Goal: Transaction & Acquisition: Purchase product/service

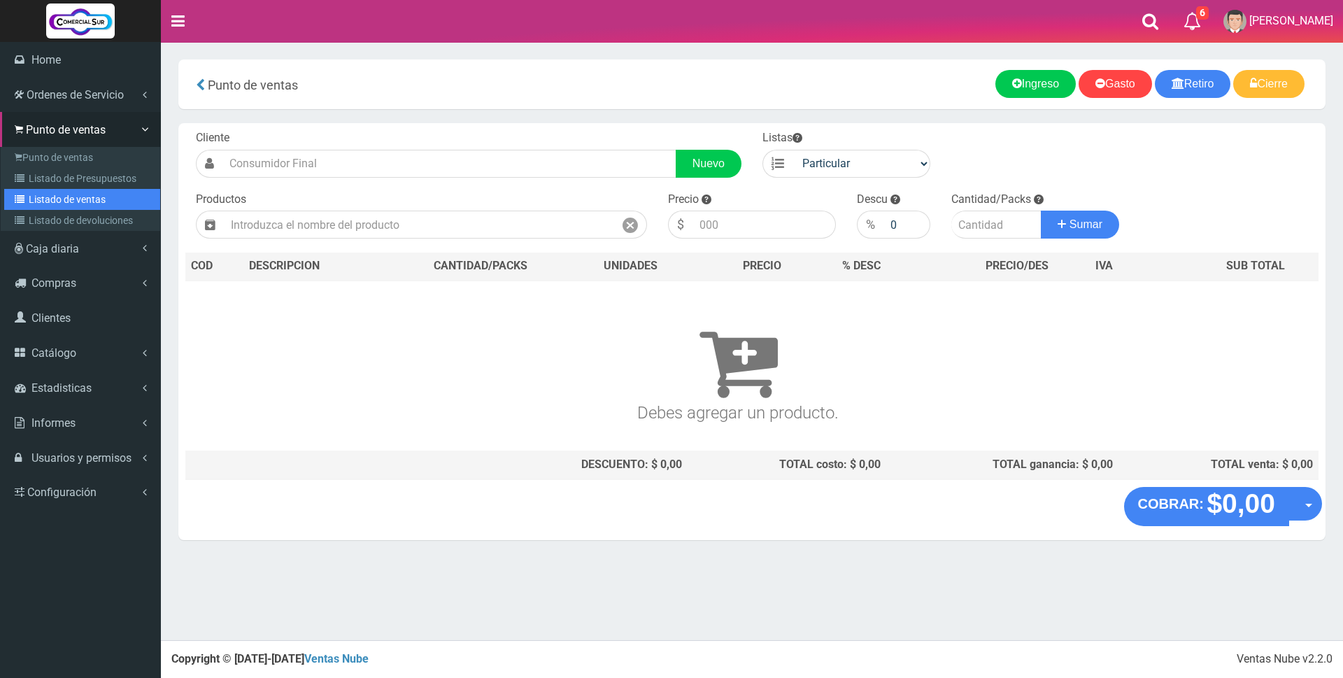
click at [59, 200] on link "Listado de ventas" at bounding box center [82, 199] width 156 height 21
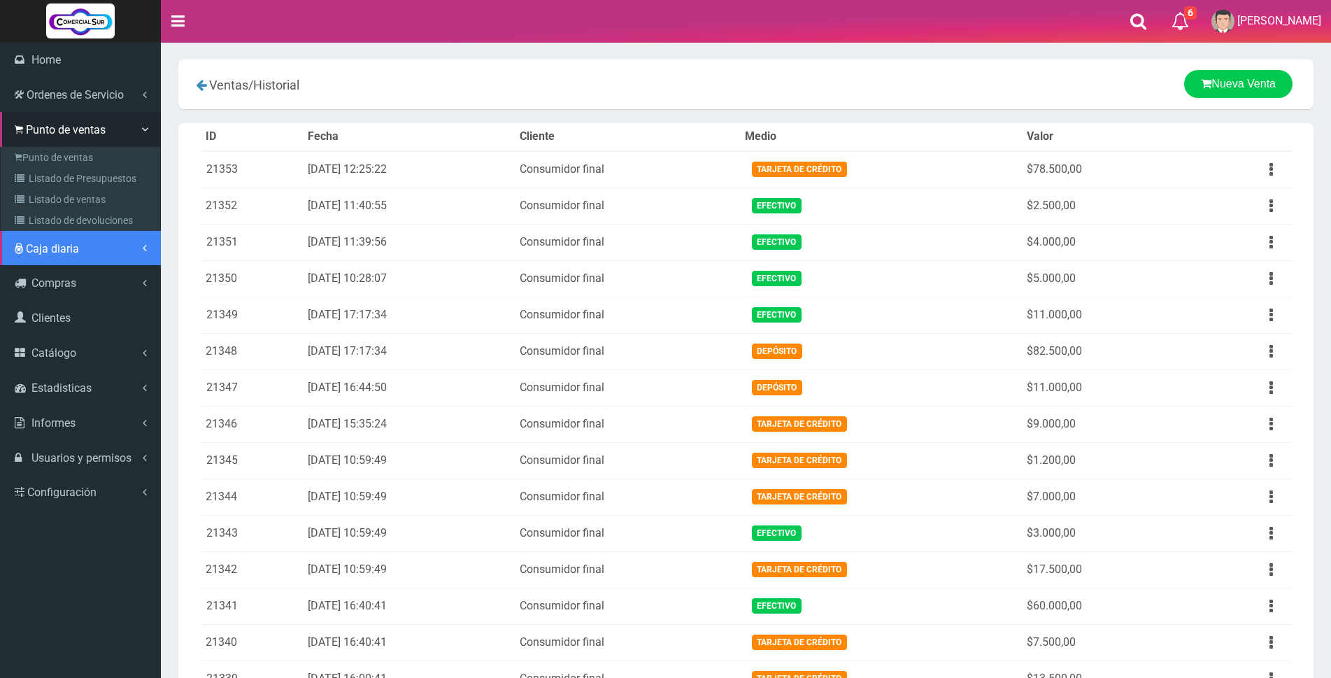
click at [52, 250] on span "Caja diaria" at bounding box center [52, 248] width 53 height 13
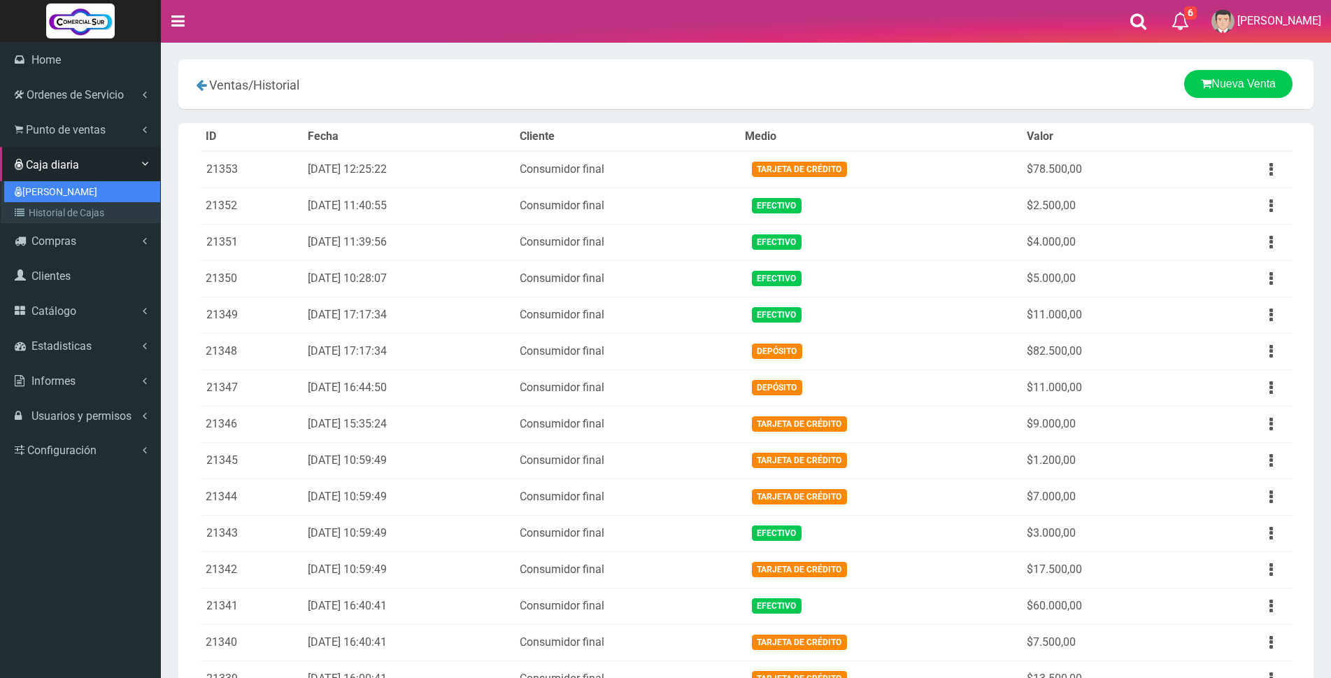
click at [55, 190] on link "[PERSON_NAME]" at bounding box center [82, 191] width 156 height 21
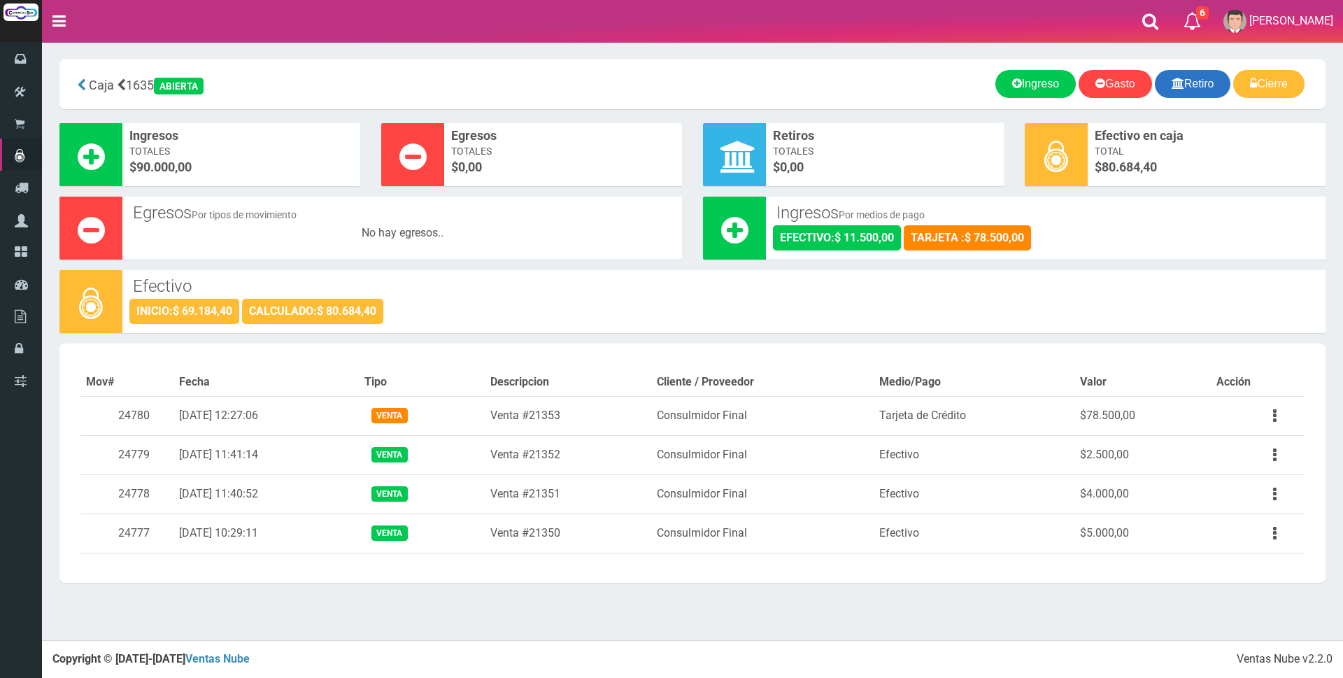
click at [1195, 77] on link "Retiro" at bounding box center [1193, 84] width 76 height 28
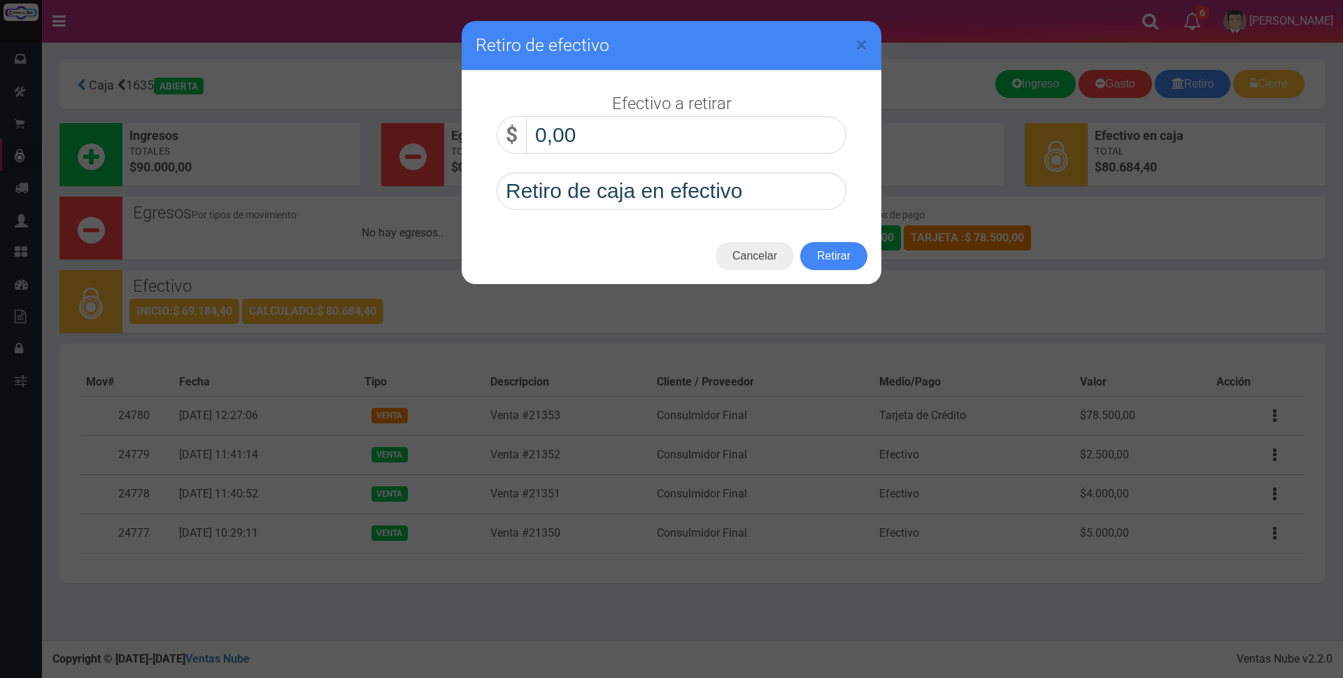
click at [720, 125] on input "0,00" at bounding box center [686, 135] width 320 height 38
type input "60.000,00"
click at [829, 249] on button "Retirar" at bounding box center [833, 256] width 67 height 28
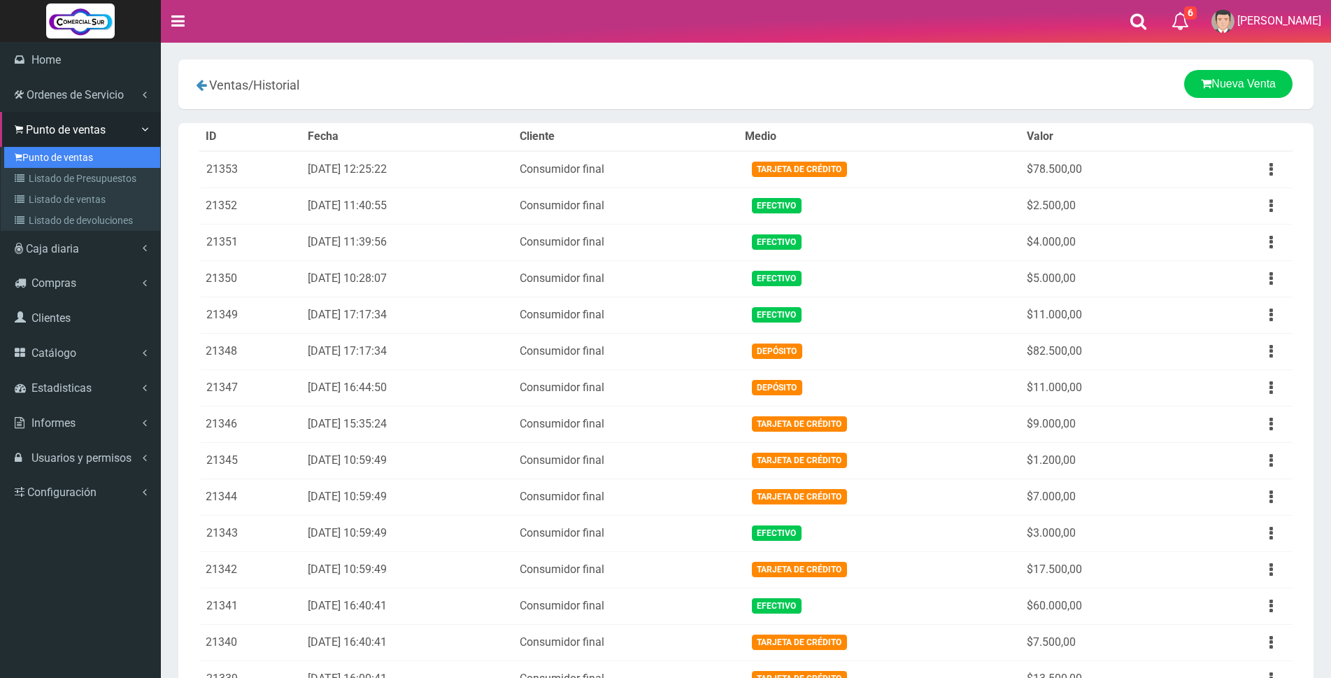
click at [58, 155] on link "Punto de ventas" at bounding box center [82, 157] width 156 height 21
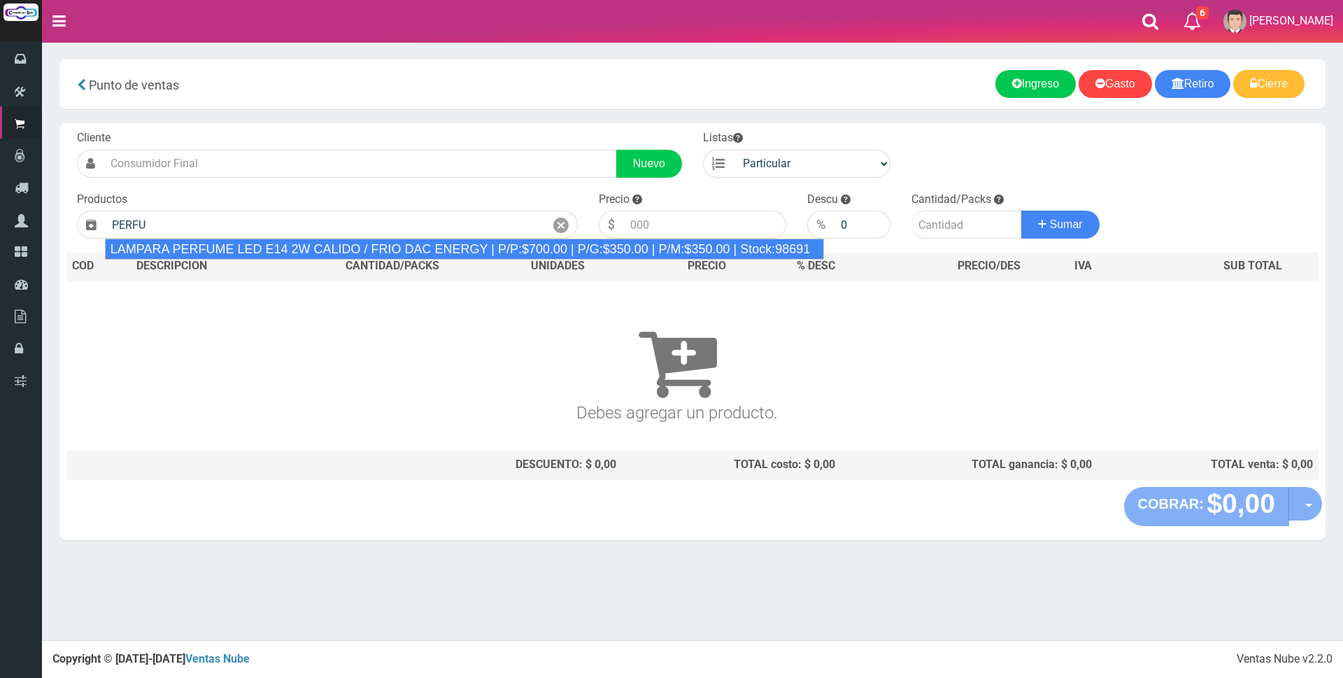
click at [305, 248] on div "LAMPARA PERFUME LED E14 2W CALIDO / FRIO DAC ENERGY | P/P:$700.00 | P/G:$350.00…" at bounding box center [465, 249] width 720 height 21
type input "LAMPARA PERFUME LED E14 2W CALIDO / FRIO DAC ENERGY | P/P:$700.00 | P/G:$350.00…"
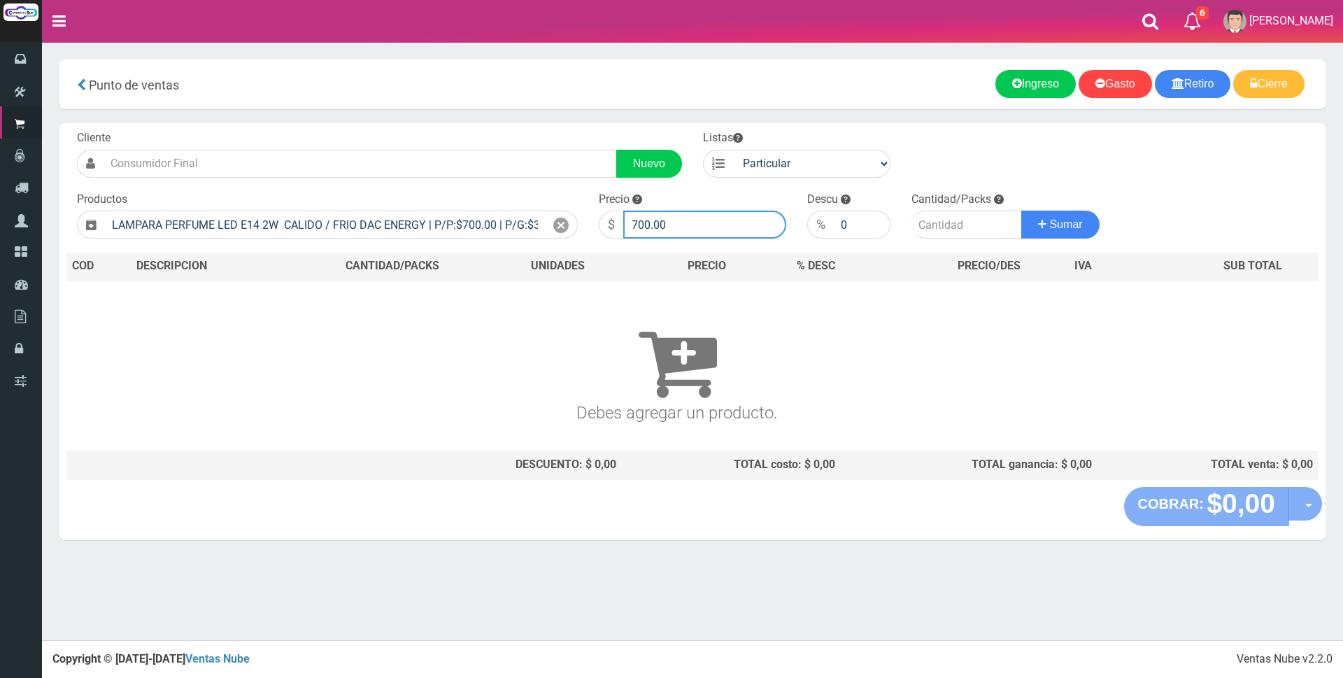
click at [690, 216] on input "700.00" at bounding box center [704, 225] width 163 height 28
type input "7"
type input "3000"
click at [956, 229] on input "number" at bounding box center [966, 225] width 111 height 28
type input "1"
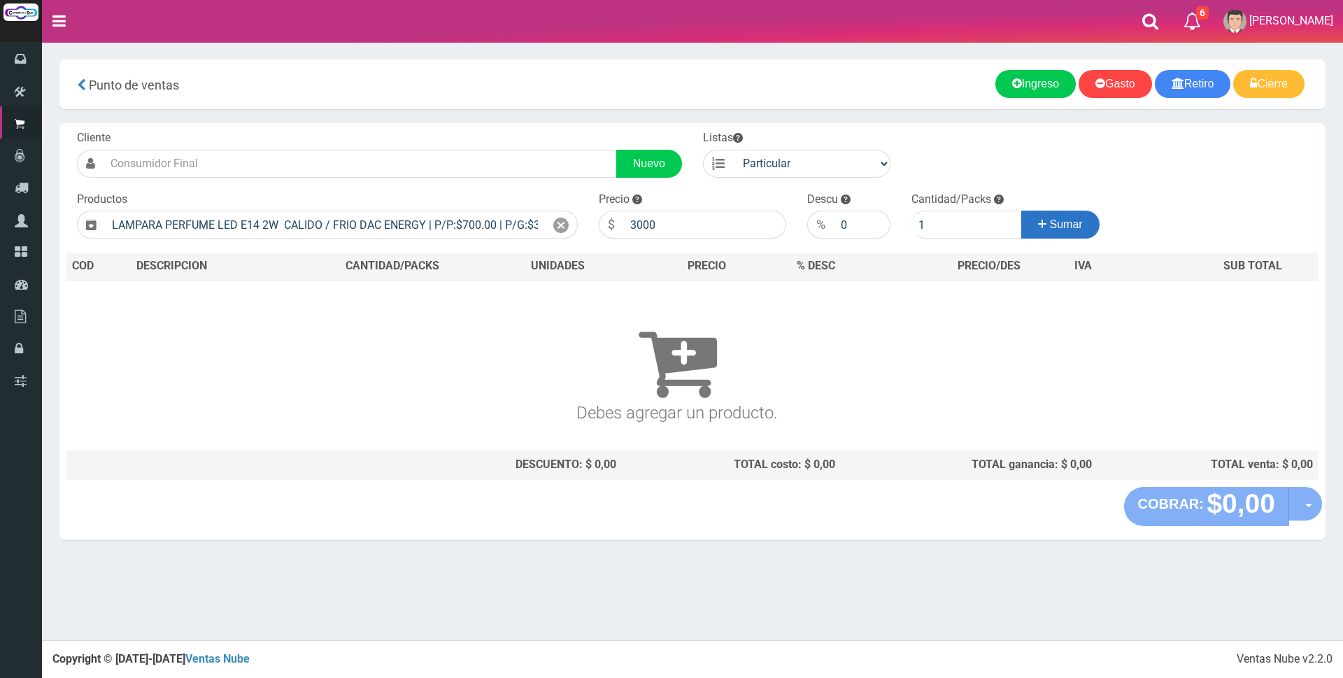
click at [1078, 228] on span "Sumar" at bounding box center [1066, 224] width 33 height 12
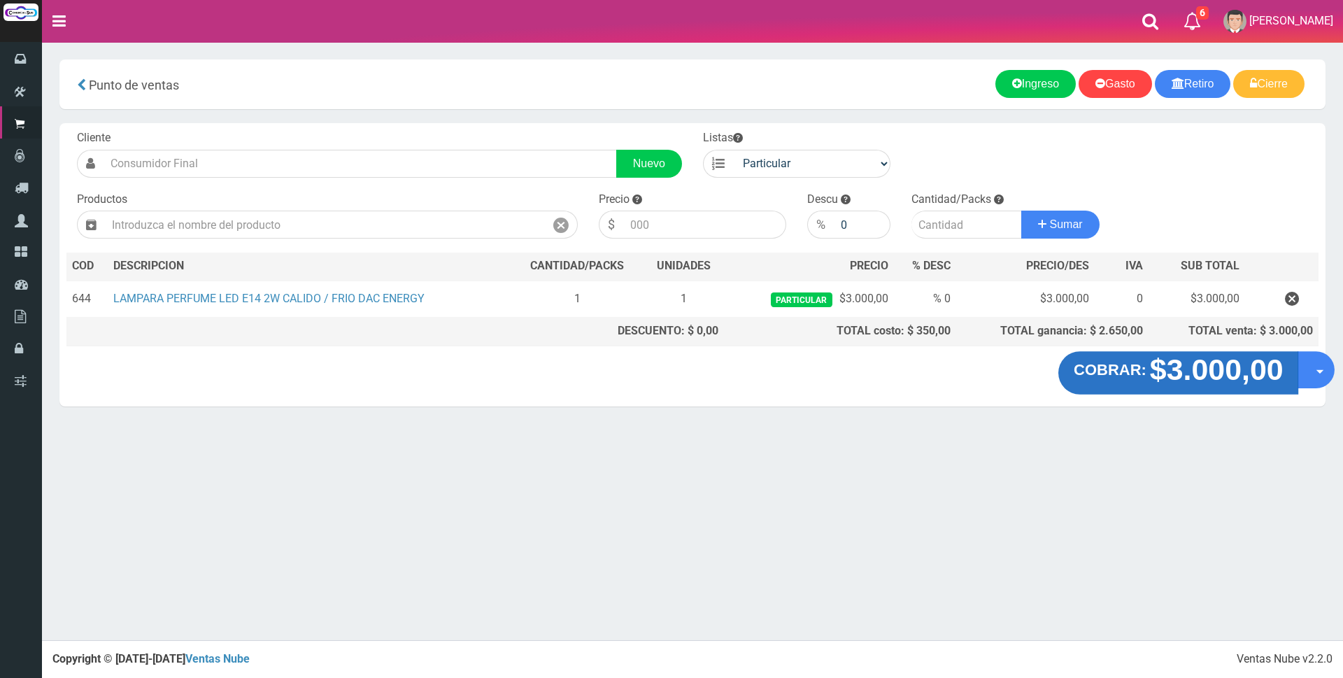
click at [1167, 382] on strong "$3.000,00" at bounding box center [1216, 369] width 134 height 33
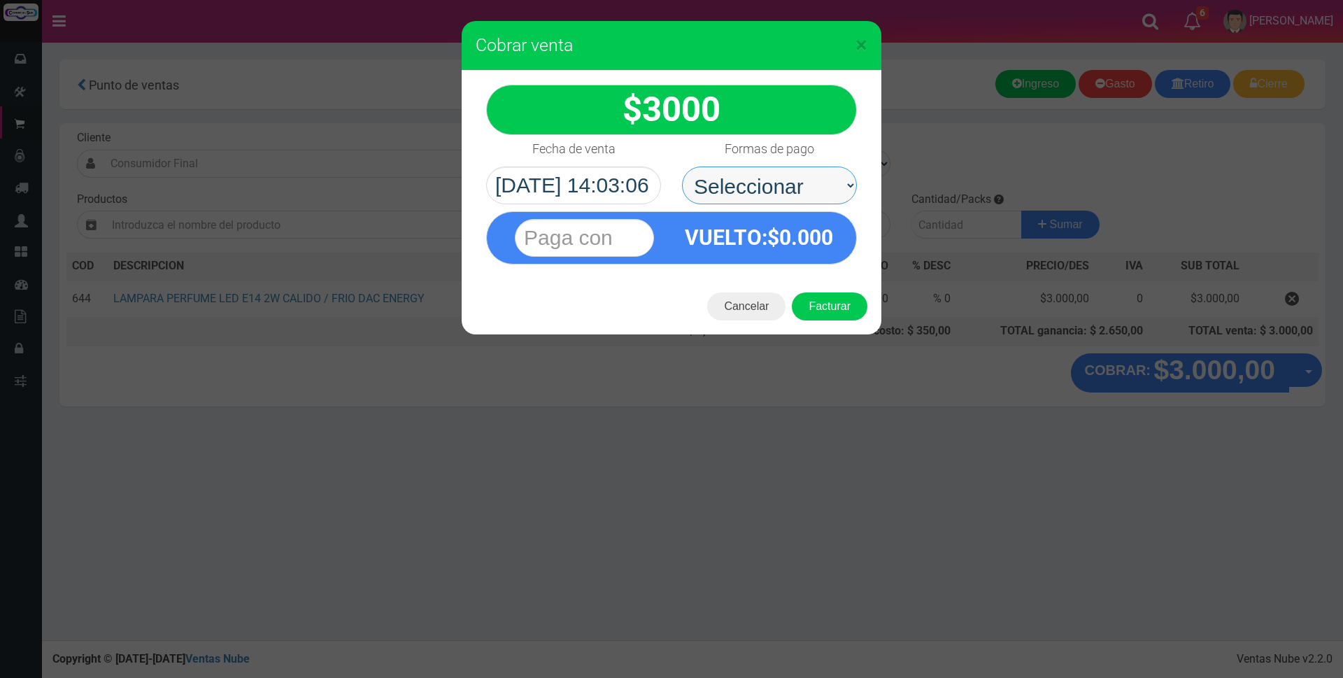
click at [779, 186] on select "Seleccionar Efectivo Tarjeta de Crédito Depósito Débito" at bounding box center [769, 185] width 175 height 38
select select "Tarjeta de Crédito"
click at [682, 166] on select "Seleccionar Efectivo Tarjeta de Crédito Depósito Débito" at bounding box center [769, 185] width 175 height 38
click at [636, 234] on input "text" at bounding box center [584, 238] width 139 height 38
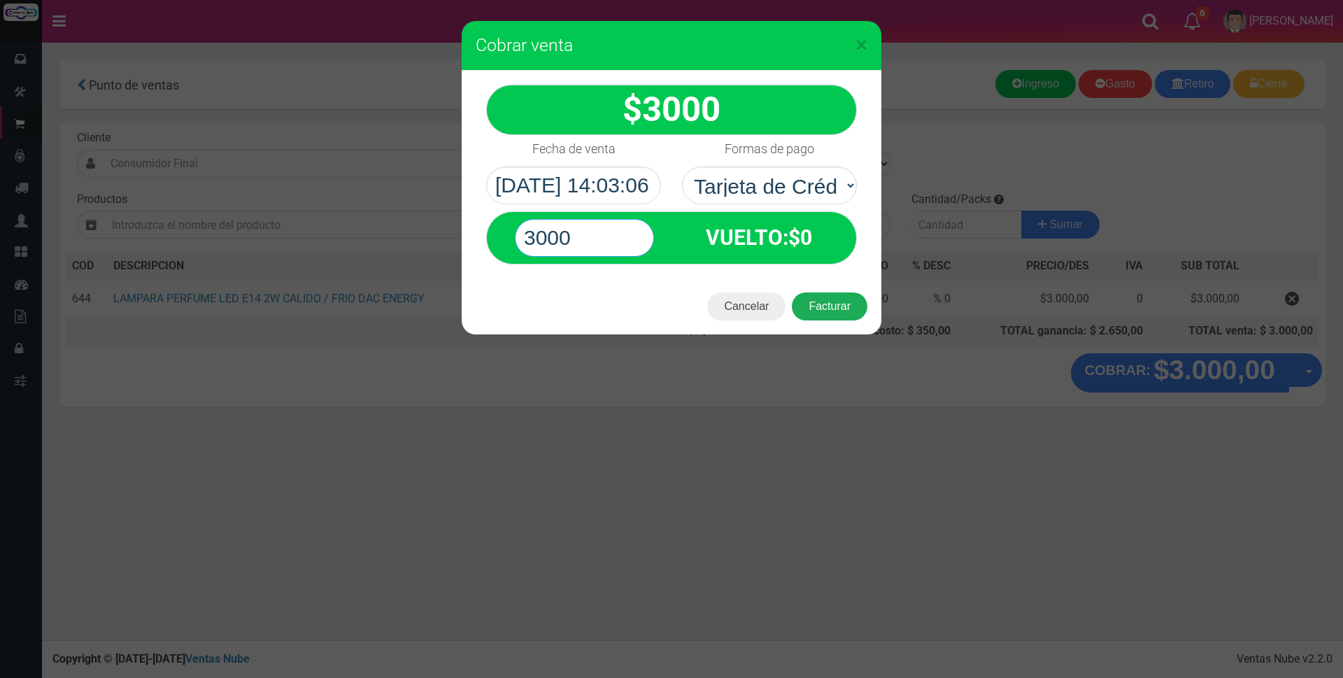
type input "3000"
click at [836, 304] on button "Facturar" at bounding box center [830, 306] width 76 height 28
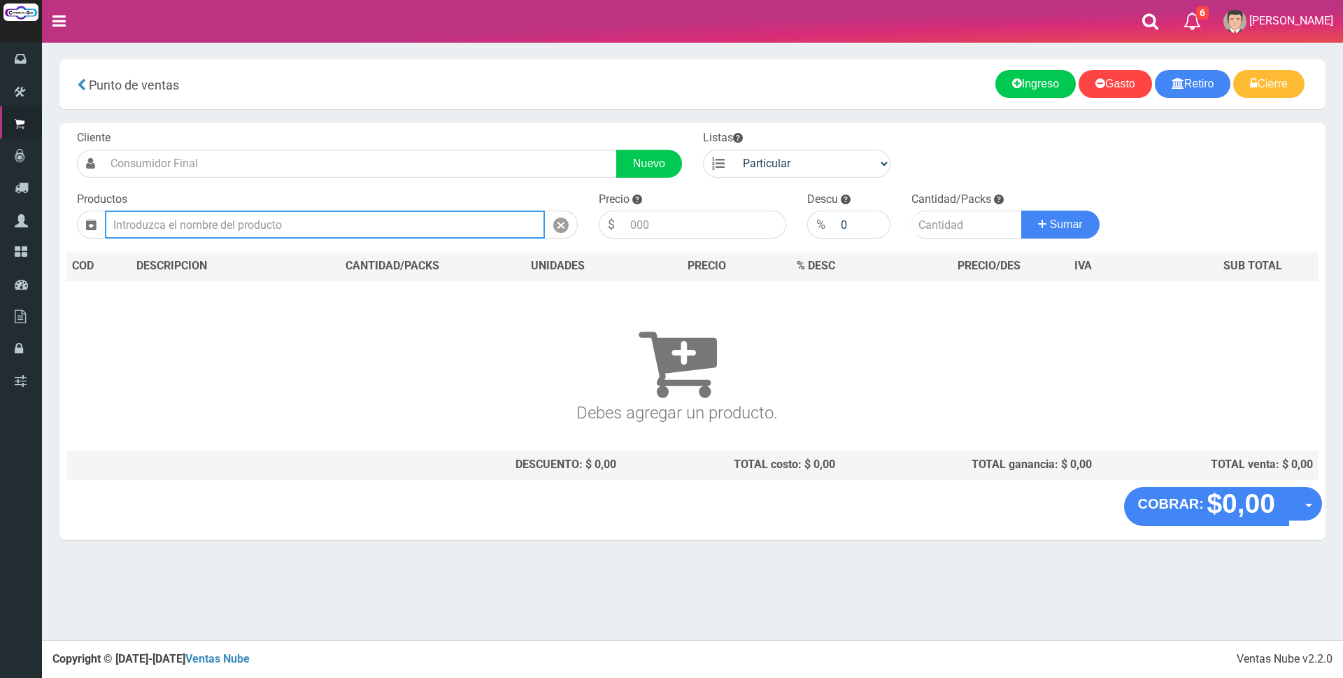
click at [395, 228] on input "text" at bounding box center [325, 225] width 440 height 28
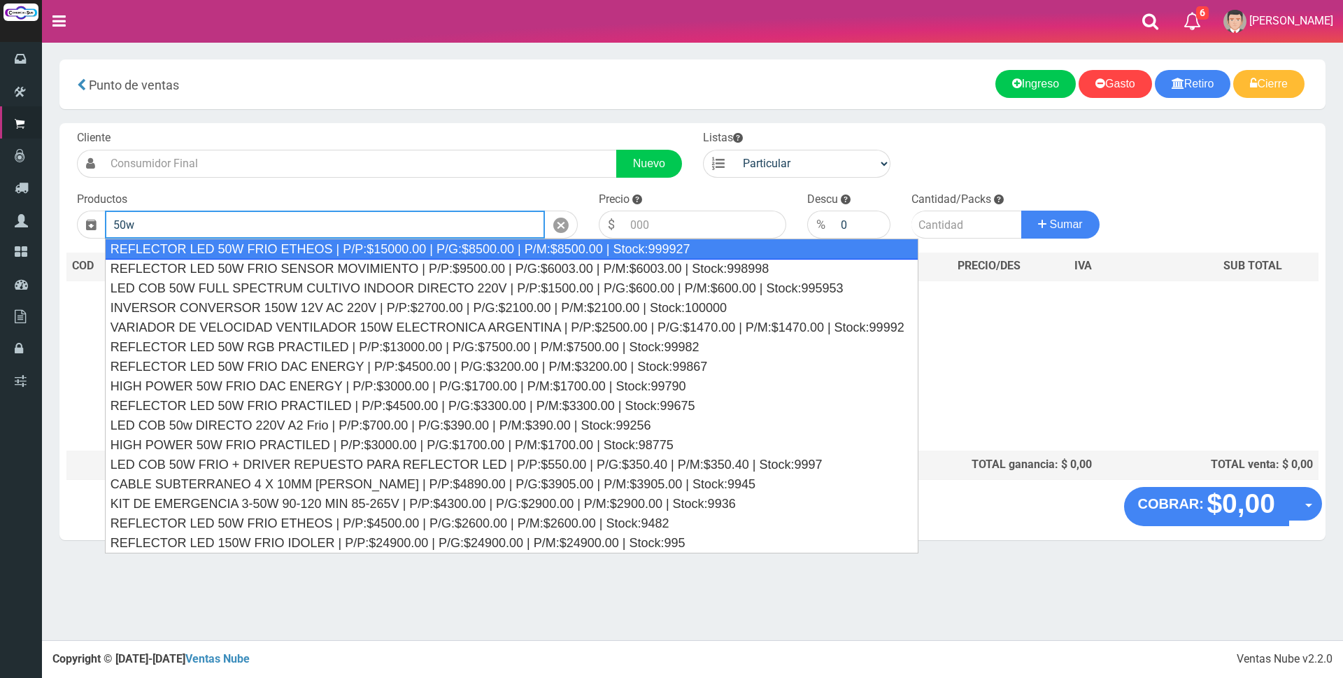
click at [429, 250] on div "REFLECTOR LED 50W FRIO ETHEOS | P/P:$15000.00 | P/G:$8500.00 | P/M:$8500.00 | S…" at bounding box center [512, 249] width 814 height 21
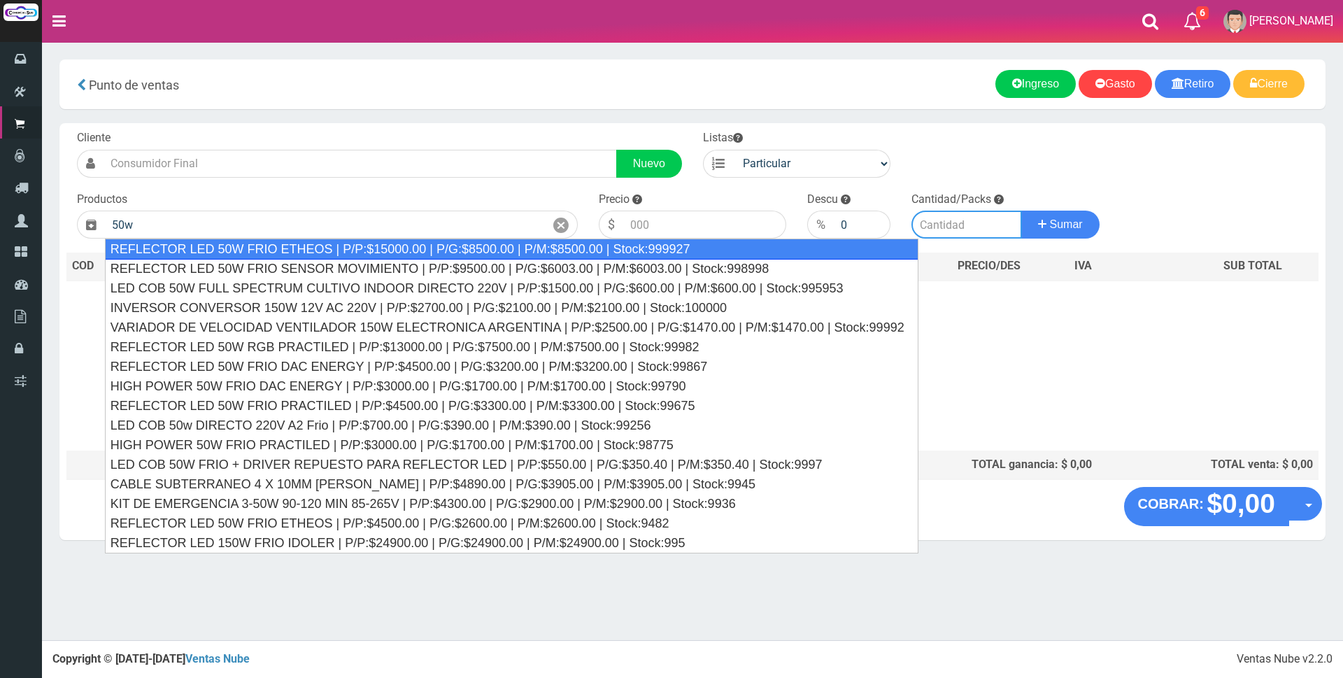
type input "REFLECTOR LED 50W FRIO ETHEOS | P/P:$15000.00 | P/G:$8500.00 | P/M:$8500.00 | S…"
type input "15000.00"
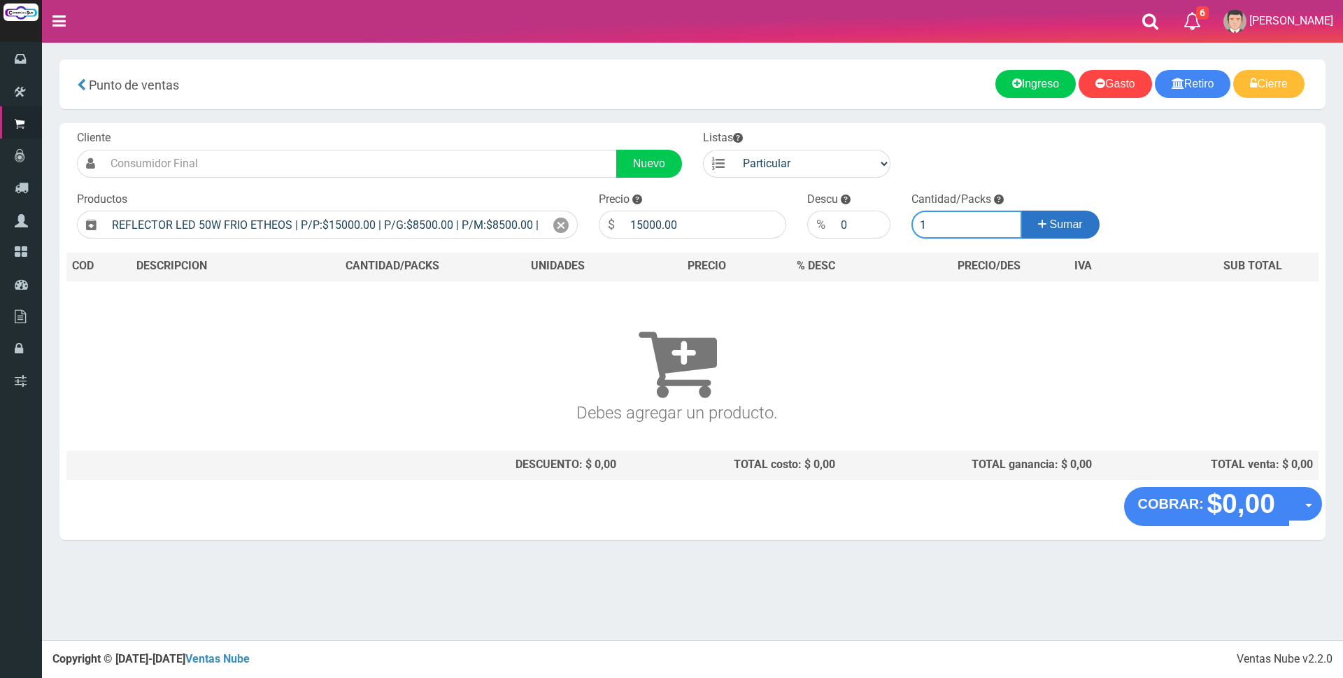
type input "1"
click at [1068, 229] on span "Sumar" at bounding box center [1066, 224] width 33 height 12
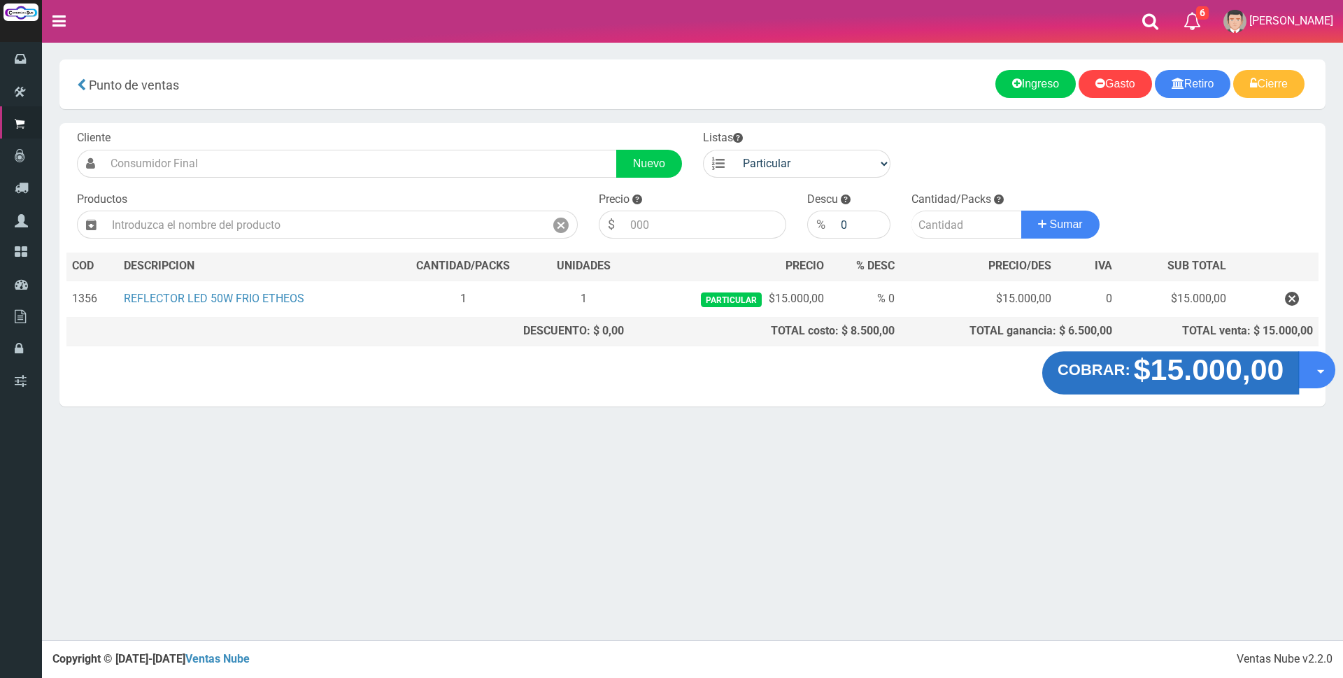
click at [1224, 378] on strong "$15.000,00" at bounding box center [1209, 369] width 150 height 33
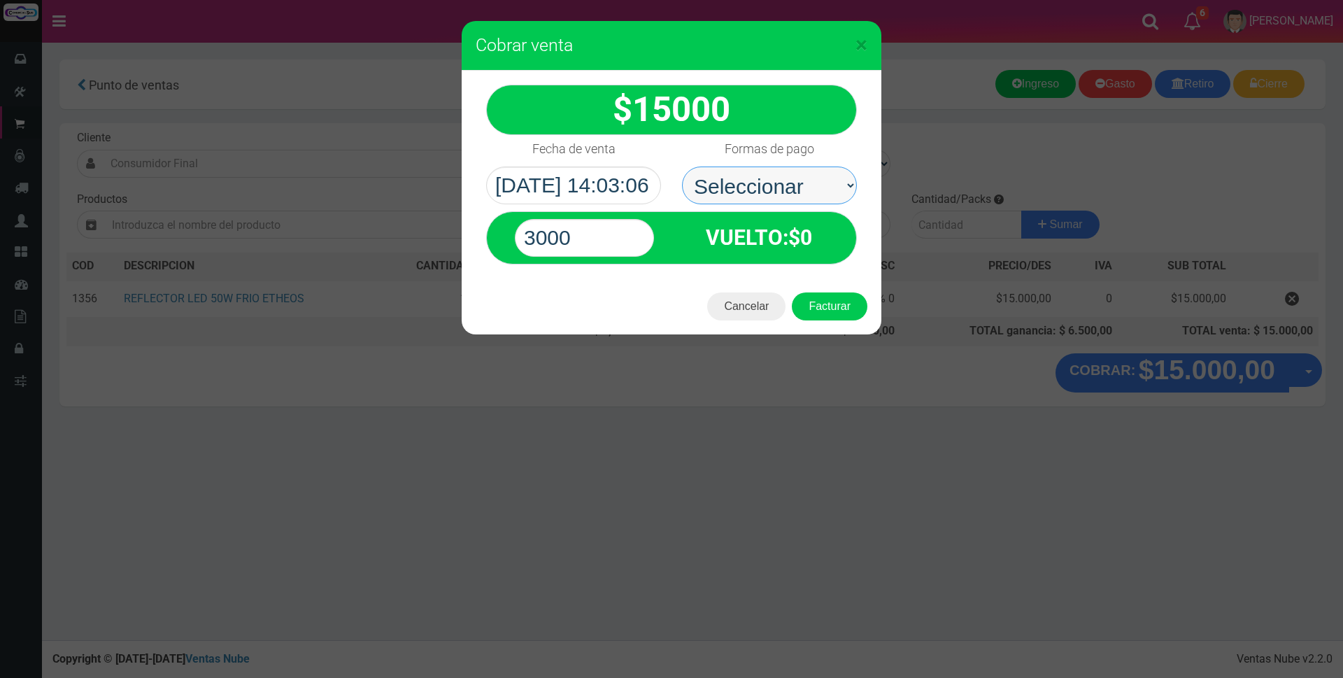
click at [738, 180] on select "Seleccionar Efectivo Tarjeta de Crédito Depósito Débito" at bounding box center [769, 185] width 175 height 38
select select "Tarjeta de Crédito"
click at [682, 166] on select "Seleccionar Efectivo Tarjeta de Crédito Depósito Débito" at bounding box center [769, 185] width 175 height 38
click at [620, 238] on input "3000" at bounding box center [584, 238] width 139 height 38
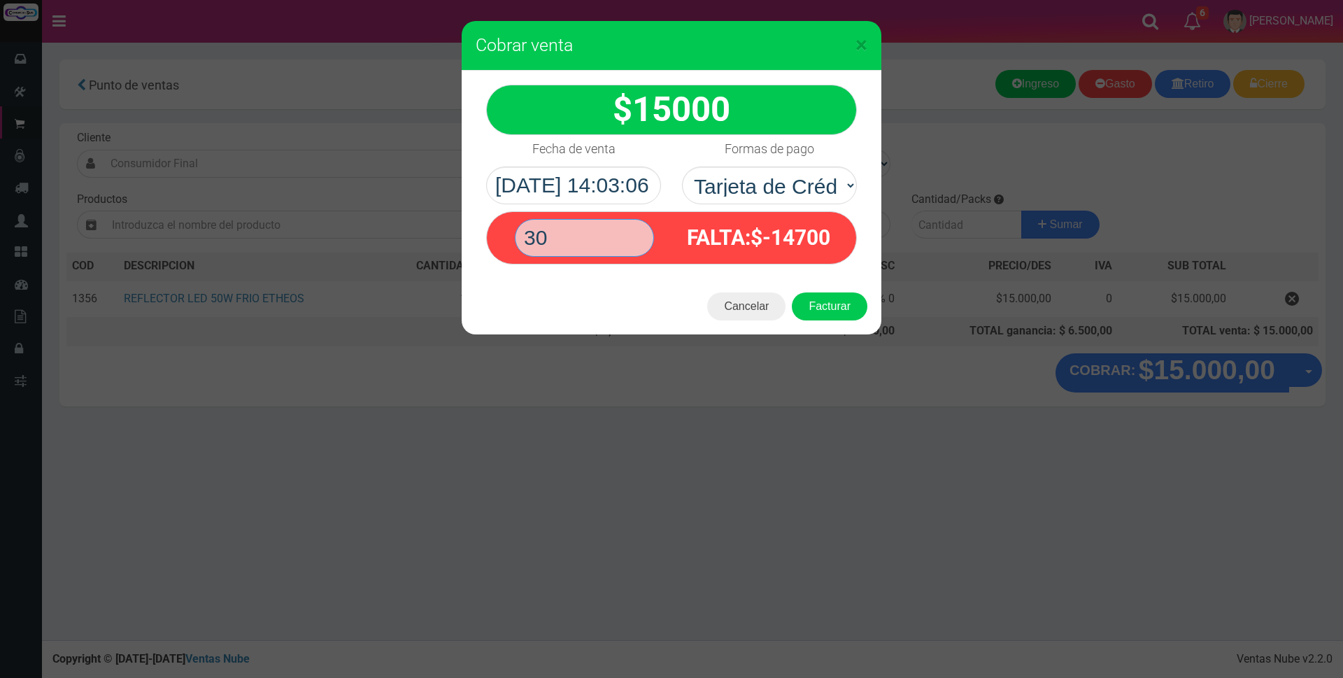
type input "3"
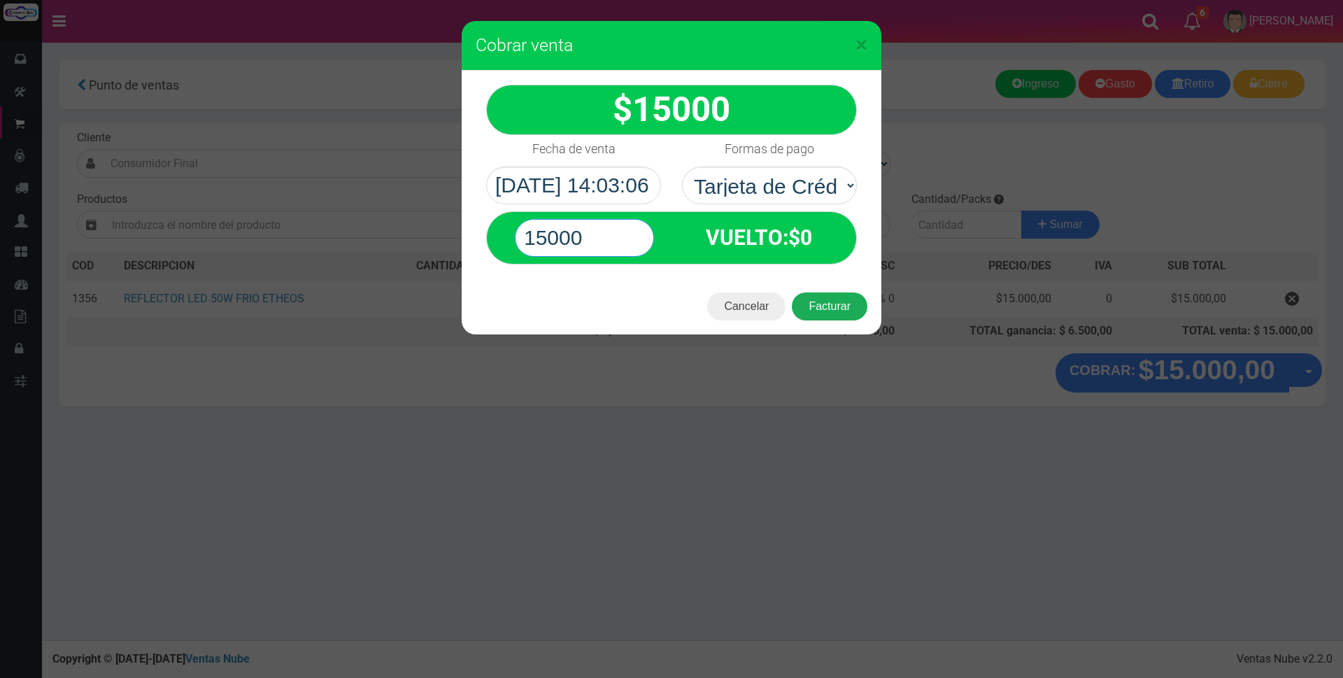
type input "15000"
click at [820, 306] on button "Facturar" at bounding box center [830, 306] width 76 height 28
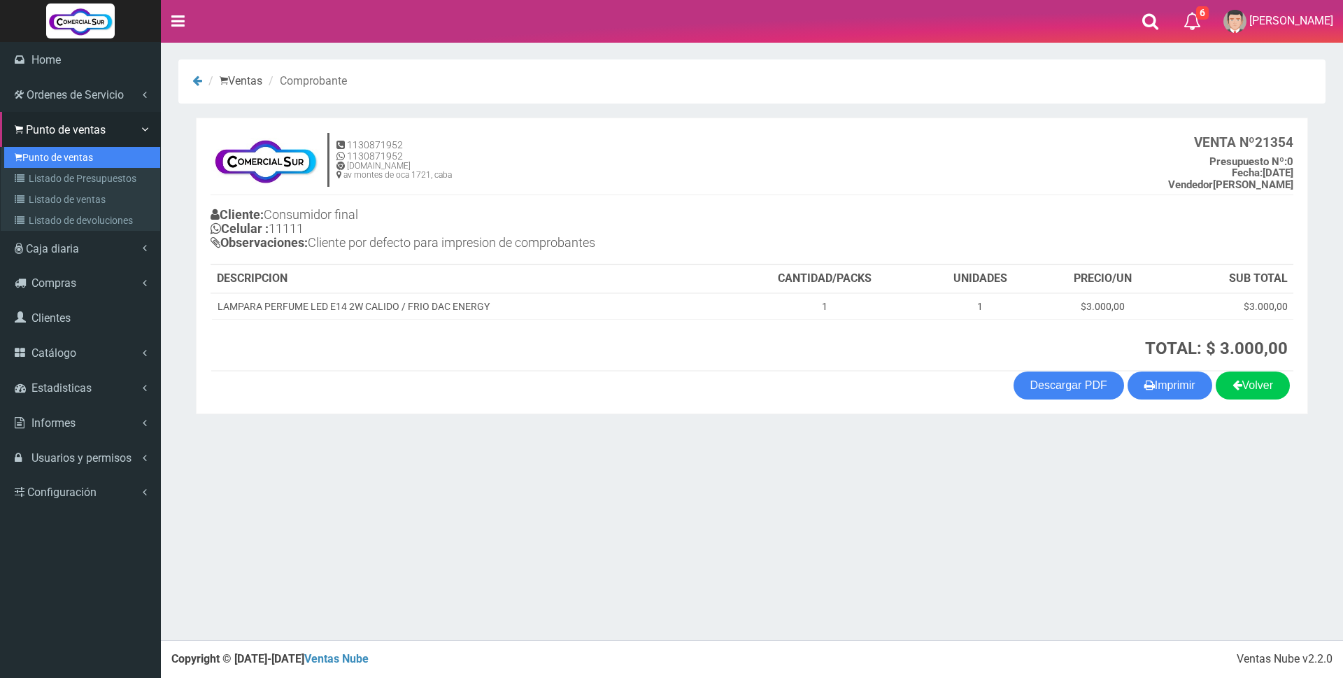
click at [66, 153] on link "Punto de ventas" at bounding box center [82, 157] width 156 height 21
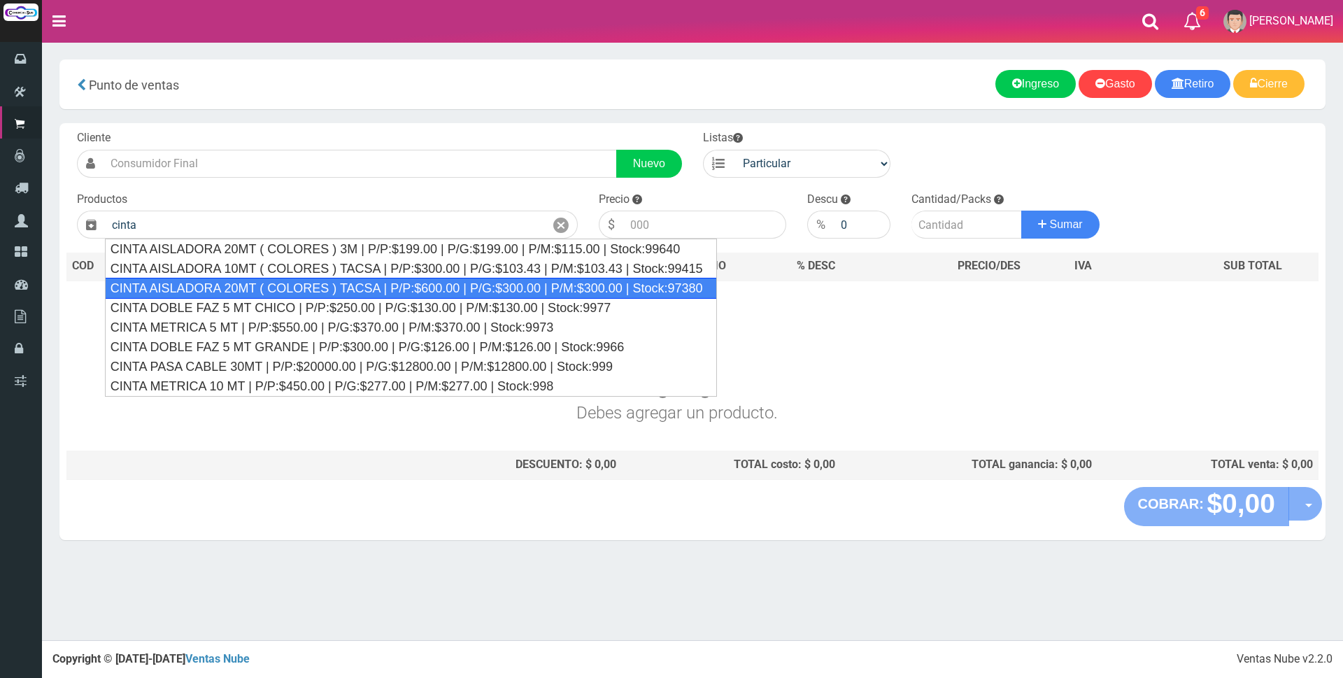
click at [297, 287] on div "CINTA AISLADORA 20MT ( COLORES ) TACSA | P/P:$600.00 | P/G:$300.00 | P/M:$300.0…" at bounding box center [411, 288] width 612 height 21
type input "CINTA AISLADORA 20MT ( COLORES ) TACSA | P/P:$600.00 | P/G:$300.00 | P/M:$300.0…"
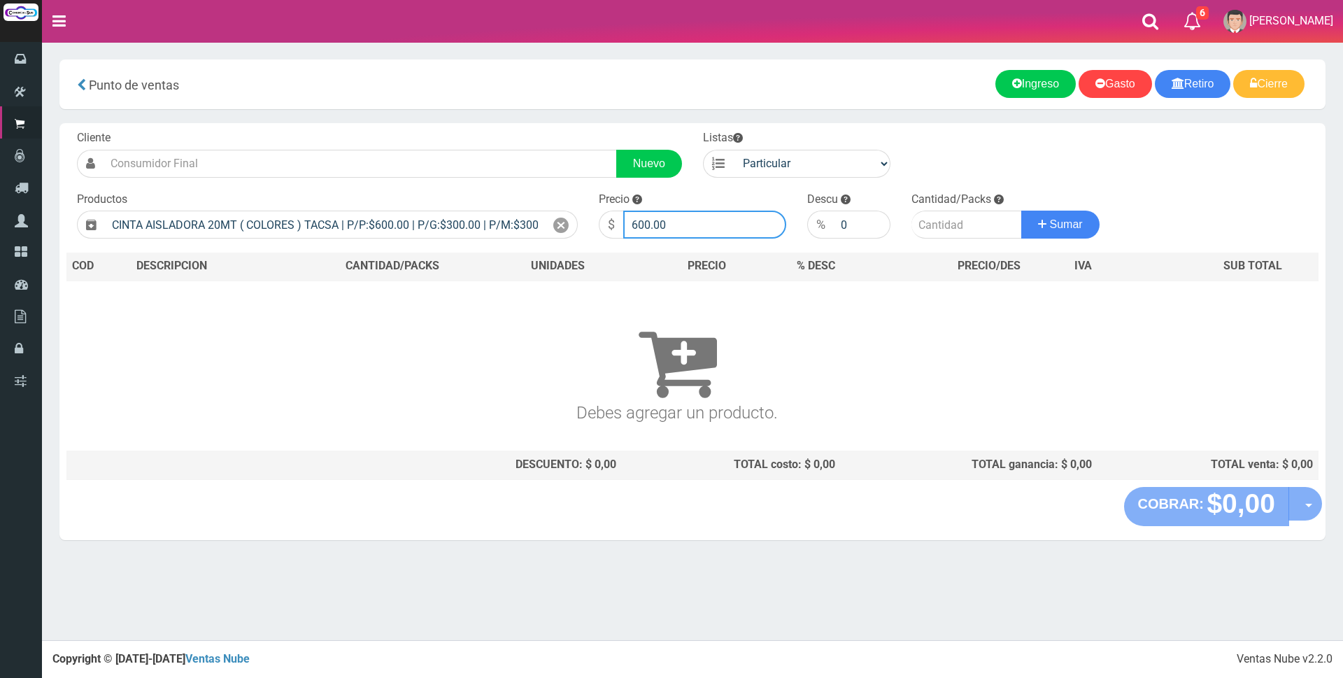
click at [673, 227] on input "600.00" at bounding box center [704, 225] width 163 height 28
type input "6"
type input "3000"
click at [954, 224] on input "number" at bounding box center [966, 225] width 111 height 28
type input "1"
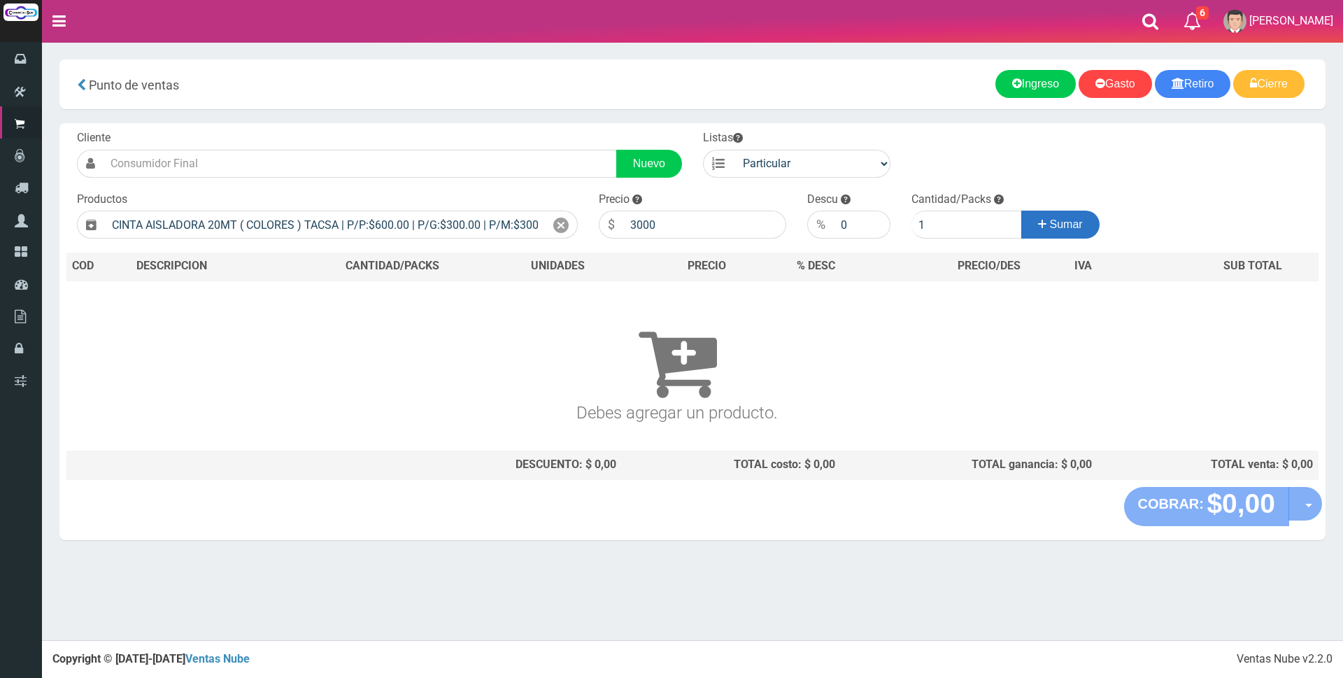
click at [1070, 219] on span "Sumar" at bounding box center [1066, 224] width 33 height 12
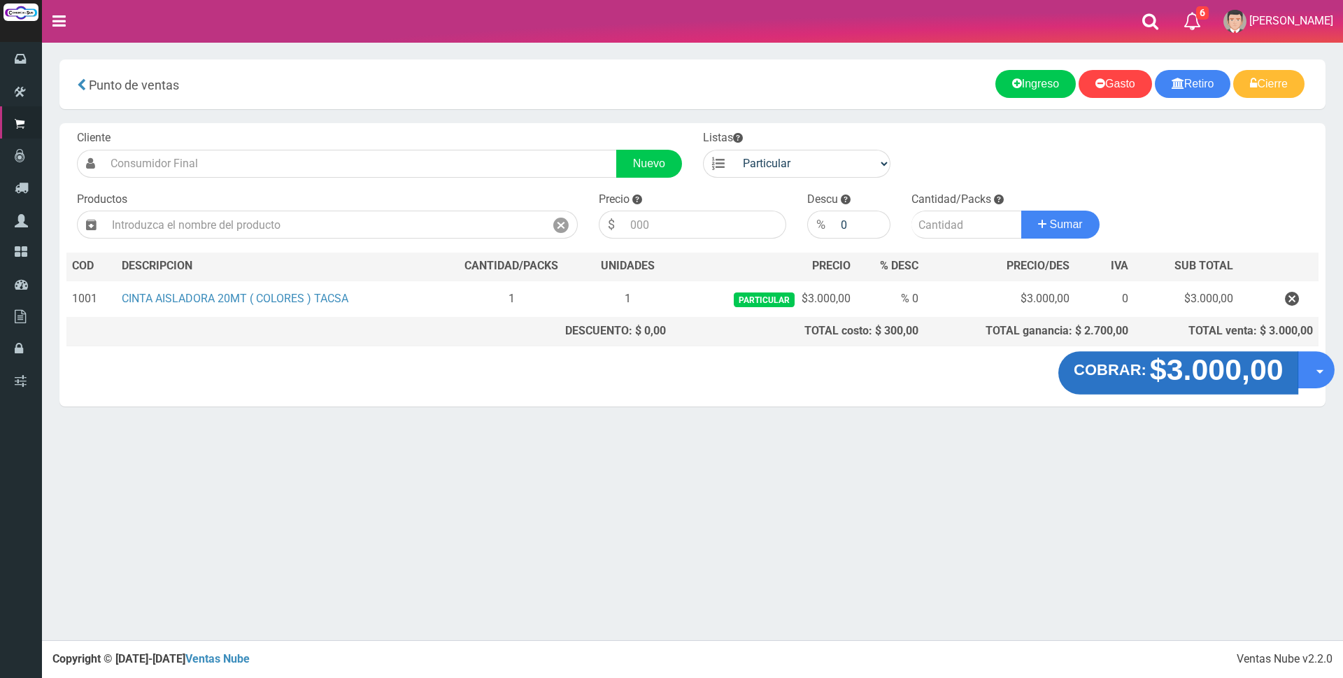
click at [1216, 381] on strong "$3.000,00" at bounding box center [1216, 369] width 134 height 33
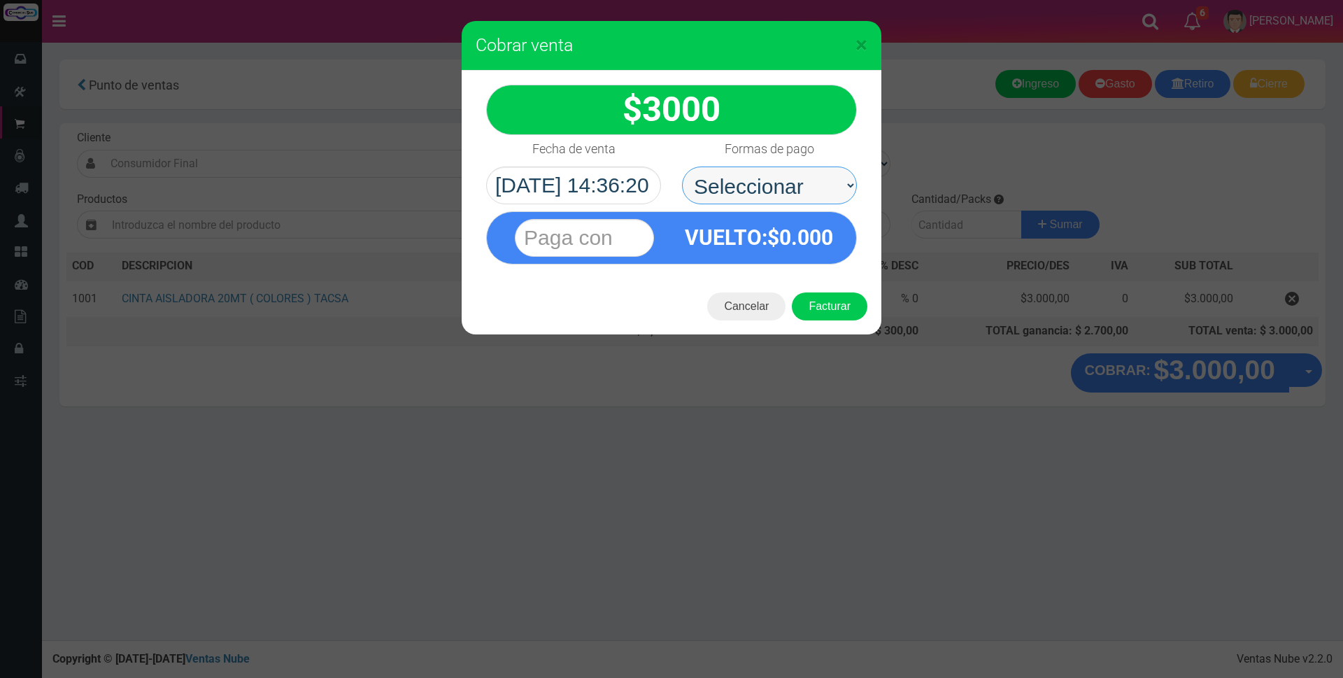
click at [783, 183] on select "Seleccionar Efectivo Tarjeta de Crédito Depósito Débito" at bounding box center [769, 185] width 175 height 38
select select "Tarjeta de Crédito"
click at [682, 166] on select "Seleccionar Efectivo Tarjeta de Crédito Depósito Débito" at bounding box center [769, 185] width 175 height 38
click at [630, 232] on input "text" at bounding box center [584, 238] width 139 height 38
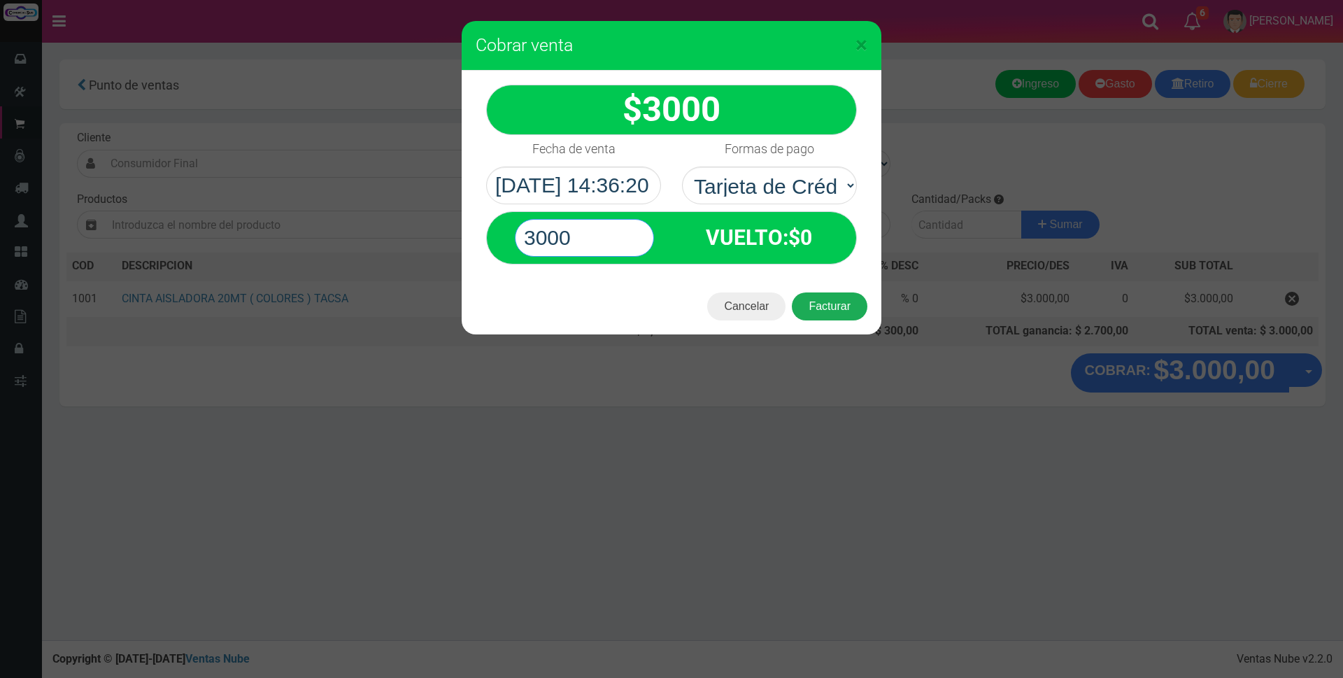
type input "3000"
click at [843, 303] on button "Facturar" at bounding box center [830, 306] width 76 height 28
